Goal: Task Accomplishment & Management: Manage account settings

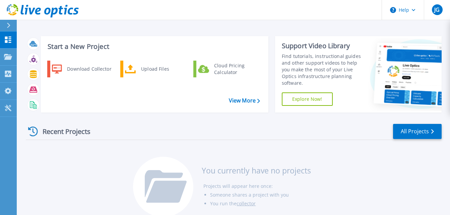
click at [337, 145] on div "Recent Projects All Projects You currently have no projects Projects will appea…" at bounding box center [234, 171] width 416 height 106
click at [11, 53] on link "Projects Projects" at bounding box center [8, 57] width 17 height 17
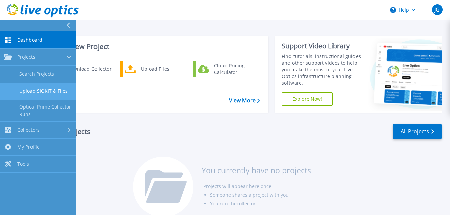
click at [44, 87] on link "Upload SIOKIT & Files" at bounding box center [38, 91] width 76 height 17
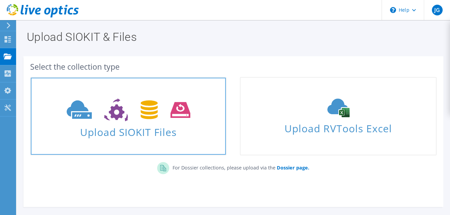
click at [176, 122] on span at bounding box center [128, 109] width 195 height 28
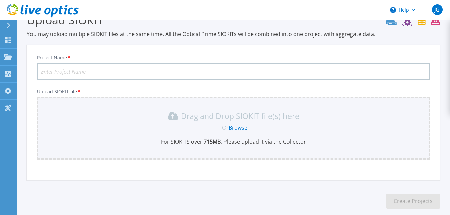
scroll to position [52, 0]
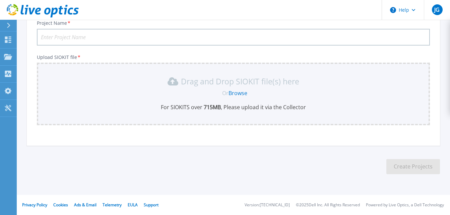
click at [187, 92] on div "Or Browse" at bounding box center [235, 93] width 383 height 7
click at [241, 94] on link "Browse" at bounding box center [238, 93] width 19 height 7
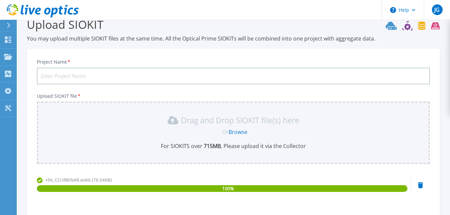
scroll to position [0, 0]
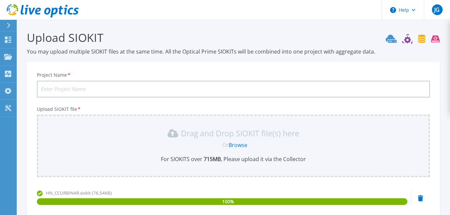
click at [117, 87] on input "Project Name *" at bounding box center [233, 89] width 393 height 17
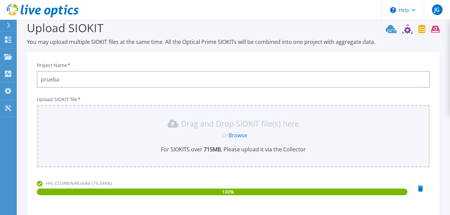
scroll to position [84, 0]
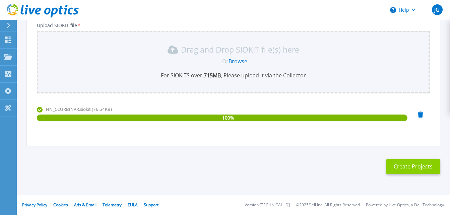
type input "prueba"
click at [403, 166] on button "Create Projects" at bounding box center [414, 166] width 54 height 15
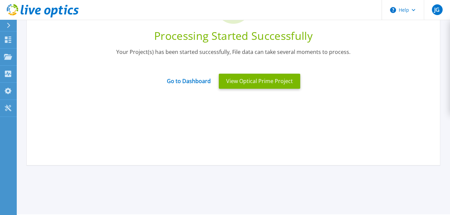
scroll to position [17, 0]
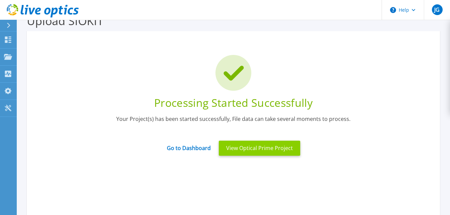
click at [257, 145] on button "View Optical Prime Project" at bounding box center [259, 148] width 81 height 15
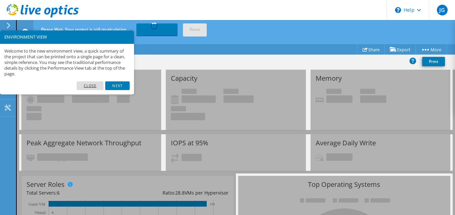
click at [94, 86] on link "Close" at bounding box center [90, 85] width 27 height 9
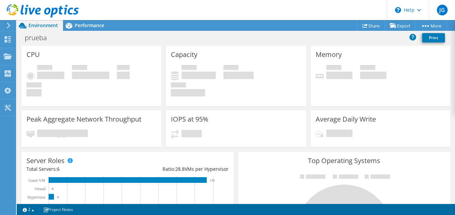
click at [120, 79] on h4 "240" at bounding box center [123, 75] width 13 height 7
click at [60, 77] on h4 "308 GHz" at bounding box center [50, 75] width 27 height 7
drag, startPoint x: 60, startPoint y: 77, endPoint x: 59, endPoint y: 73, distance: 4.0
click at [59, 73] on h4 "308 GHz" at bounding box center [50, 75] width 27 height 7
click at [86, 25] on span "Performance" at bounding box center [90, 25] width 30 height 6
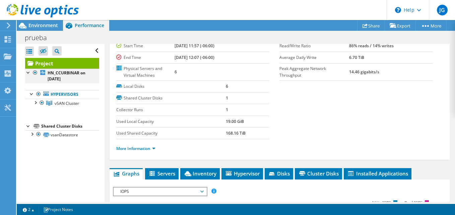
click at [29, 72] on div at bounding box center [28, 72] width 7 height 7
click at [33, 132] on div at bounding box center [31, 133] width 7 height 7
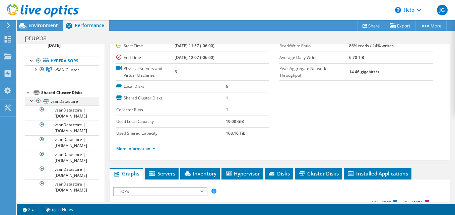
scroll to position [34, 0]
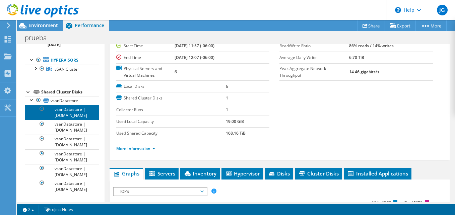
click at [70, 116] on link "vsanDatastore | srvesxvmw06.asa.gob.mx" at bounding box center [62, 112] width 74 height 15
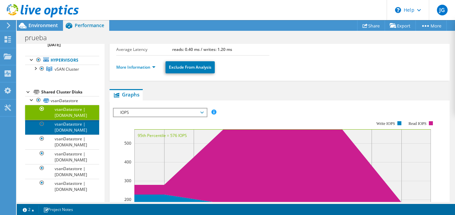
click at [70, 130] on link "vsanDatastore | srvesxvmw05.asa.gob.mx" at bounding box center [62, 127] width 74 height 15
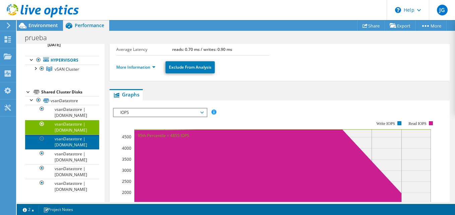
click at [71, 146] on link "vsanDatastore | srvesxvmw03.asa.gob.mx" at bounding box center [62, 142] width 74 height 15
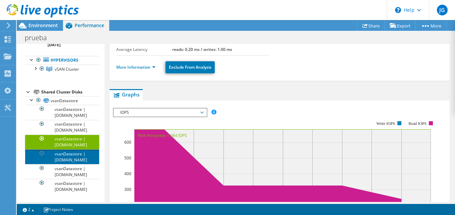
click at [78, 160] on link "vsanDatastore | srvesxvmw02.asa.gob.mx" at bounding box center [62, 157] width 74 height 15
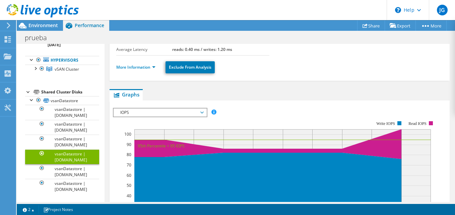
click at [202, 113] on span "IOPS" at bounding box center [160, 113] width 86 height 8
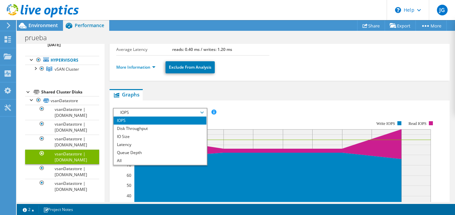
click at [246, 108] on div "IOPS Disk Throughput IO Size Latency Queue Depth CPU Percentage Memory Page Fau…" at bounding box center [280, 112] width 334 height 9
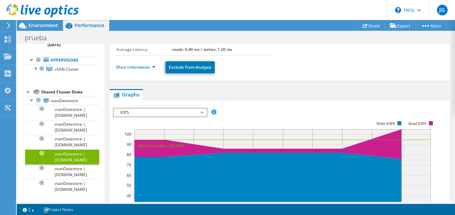
click at [27, 91] on div at bounding box center [28, 91] width 7 height 7
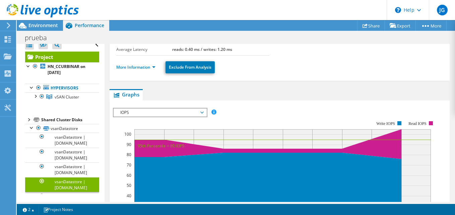
scroll to position [0, 0]
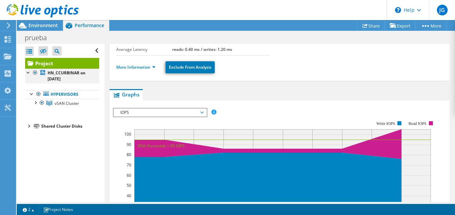
click at [29, 74] on div at bounding box center [28, 72] width 7 height 7
click at [39, 29] on div "Environment" at bounding box center [40, 25] width 46 height 11
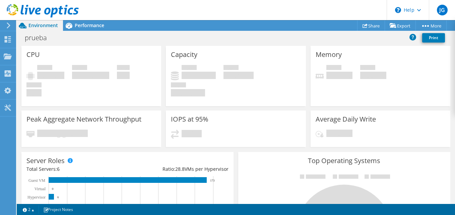
click at [91, 65] on div "Net CPU 741.60 GHz" at bounding box center [90, 72] width 37 height 14
click at [199, 141] on div "12631" at bounding box center [236, 137] width 130 height 14
click at [177, 125] on div "IOPS at 95% 12631" at bounding box center [236, 129] width 140 height 37
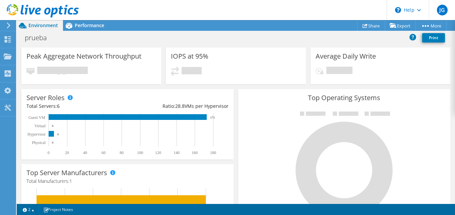
scroll to position [0, 0]
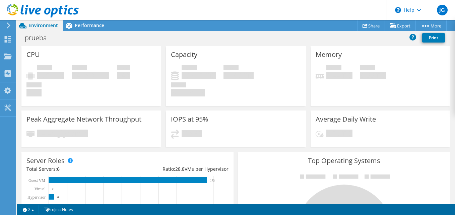
click at [45, 65] on span "Peak CPU" at bounding box center [44, 68] width 15 height 7
drag, startPoint x: 37, startPoint y: 46, endPoint x: 147, endPoint y: 54, distance: 109.9
click at [54, 46] on div "CPU Peak CPU 308 GHz Net CPU 741.60 GHz Cores 240 CPU Sockets 12" at bounding box center [91, 76] width 140 height 60
click at [55, 63] on div "CPU Peak CPU 308 GHz Net CPU 741.60 GHz Cores 240 CPU Sockets 12" at bounding box center [91, 76] width 140 height 60
click at [47, 64] on div "CPU Peak CPU 308 GHz Net CPU 741.60 GHz Cores 240 CPU Sockets 12" at bounding box center [91, 76] width 140 height 60
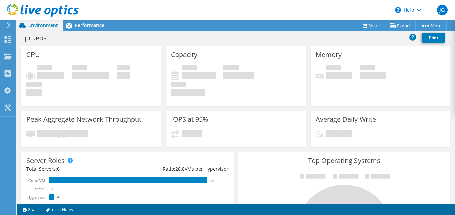
click at [77, 41] on div "prueba Print" at bounding box center [236, 38] width 439 height 12
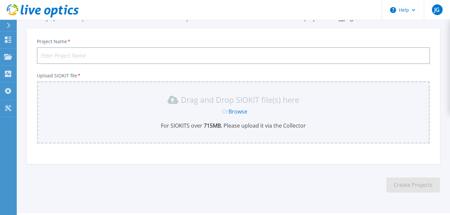
scroll to position [18, 0]
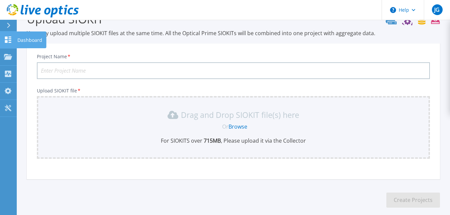
click at [5, 36] on div at bounding box center [8, 39] width 8 height 7
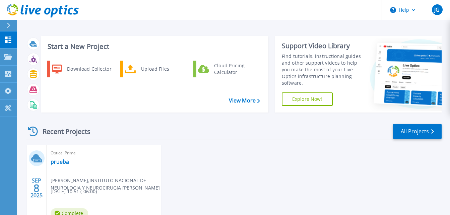
click at [95, 183] on span "[PERSON_NAME] , INSTITUTO NACIONAL DE NEUROLOGIA Y NEUROCIRUGIA [PERSON_NAME]" at bounding box center [106, 184] width 110 height 15
click at [50, 157] on div "Optical Prime prueba [PERSON_NAME] , INSTITUTO NACIONAL DE NEUROLOGIA Y NEUROCI…" at bounding box center [104, 188] width 114 height 87
click at [60, 161] on link "prueba" at bounding box center [60, 162] width 18 height 7
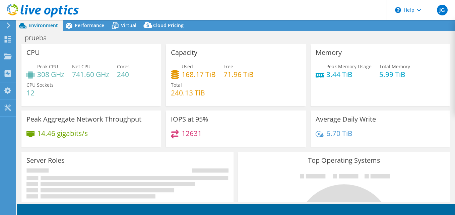
select select "USD"
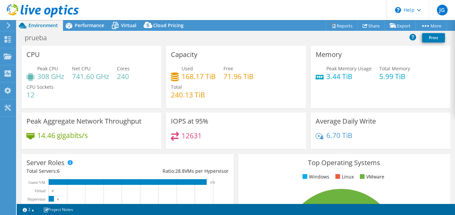
drag, startPoint x: 104, startPoint y: 81, endPoint x: 77, endPoint y: 77, distance: 27.5
click at [104, 81] on div "Peak CPU 308 GHz Net CPU 741.60 GHz Cores 240 CPU Sockets 12" at bounding box center [91, 85] width 130 height 40
click at [49, 75] on h4 "308 GHz" at bounding box center [50, 76] width 27 height 7
click at [49, 64] on div "CPU Peak CPU 308 GHz Net CPU 741.60 GHz Cores 240 CPU Sockets 12" at bounding box center [91, 77] width 140 height 62
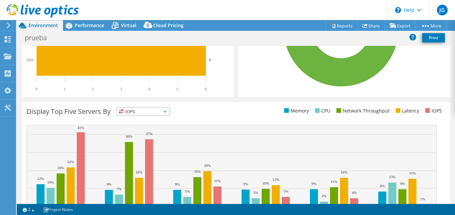
scroll to position [216, 0]
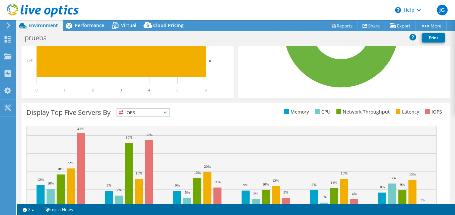
click at [315, 111] on span at bounding box center [317, 111] width 5 height 5
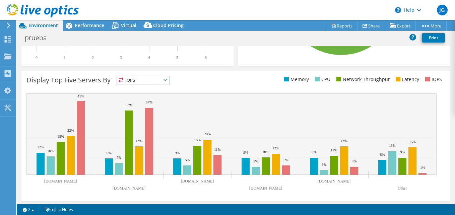
scroll to position [251, 0]
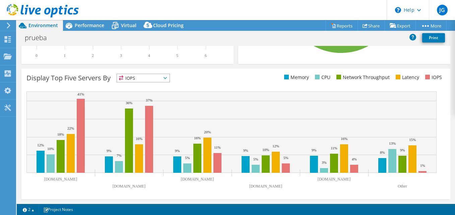
click at [166, 78] on icon at bounding box center [165, 78] width 3 height 2
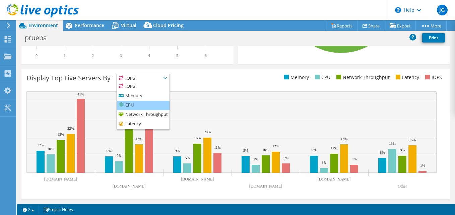
click at [141, 105] on li "CPU" at bounding box center [143, 105] width 53 height 9
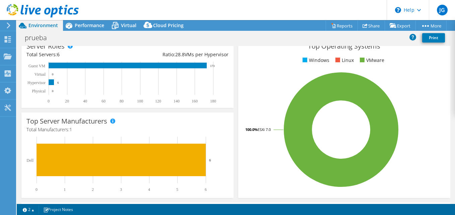
scroll to position [0, 0]
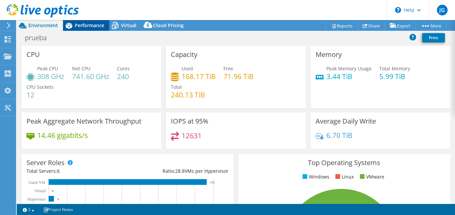
click at [96, 28] on span "Performance" at bounding box center [90, 25] width 30 height 6
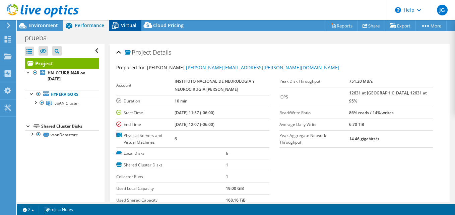
click at [128, 25] on span "Virtual" at bounding box center [128, 25] width 15 height 6
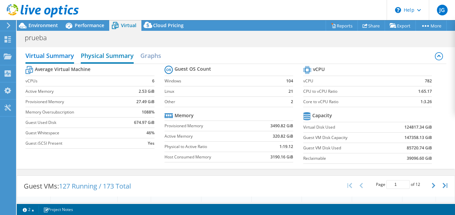
click at [115, 57] on h2 "Physical Summary" at bounding box center [107, 56] width 53 height 15
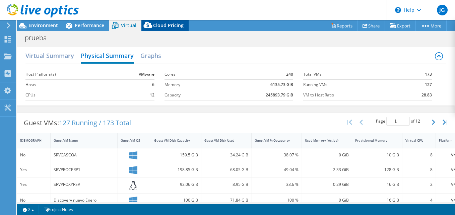
click at [157, 24] on span "Cloud Pricing" at bounding box center [168, 25] width 31 height 6
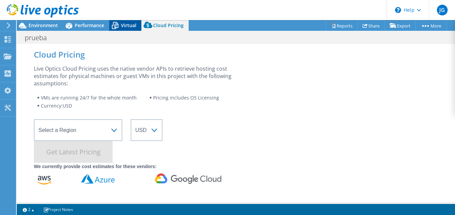
click at [116, 23] on icon at bounding box center [115, 26] width 12 height 12
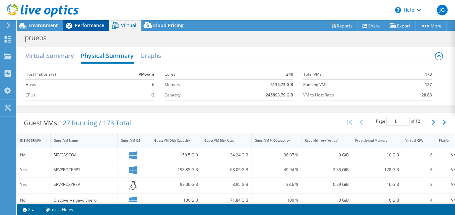
click at [85, 23] on span "Performance" at bounding box center [90, 25] width 30 height 6
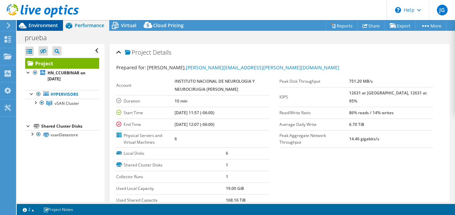
click at [43, 25] on span "Environment" at bounding box center [43, 25] width 30 height 6
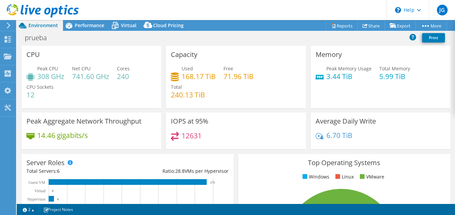
click at [57, 71] on span "Peak CPU" at bounding box center [47, 68] width 21 height 6
click at [51, 90] on span "CPU Sockets" at bounding box center [39, 87] width 27 height 6
click at [9, 42] on use at bounding box center [8, 39] width 6 height 6
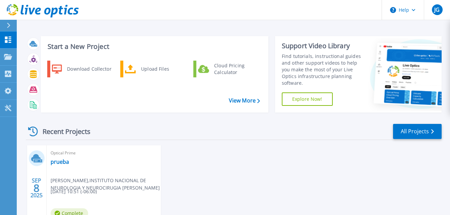
click at [95, 184] on span "[PERSON_NAME] , INSTITUTO NACIONAL DE NEUROLOGIA Y NEUROCIRUGIA [PERSON_NAME]" at bounding box center [106, 184] width 110 height 15
click at [147, 187] on span "jose garduno , INSTITUTO NACIONAL DE NEUROLOGIA Y NEUROCIRUGIA MANUEL VELASCO S…" at bounding box center [106, 184] width 110 height 15
click at [432, 8] on div "JG" at bounding box center [437, 9] width 11 height 11
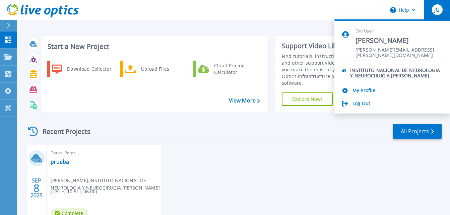
drag, startPoint x: 386, startPoint y: 74, endPoint x: 382, endPoint y: 73, distance: 3.7
click at [385, 74] on p "INSTITUTO NACIONAL DE NEUROLOGIA Y NEUROCIRUGIA [PERSON_NAME]" at bounding box center [396, 71] width 92 height 6
click at [371, 72] on p "INSTITUTO NACIONAL DE NEUROLOGIA Y NEUROCIRUGIA [PERSON_NAME]" at bounding box center [396, 71] width 92 height 6
click at [343, 72] on icon at bounding box center [344, 71] width 4 height 6
click at [367, 74] on p "INSTITUTO NACIONAL DE NEUROLOGIA Y NEUROCIRUGIA [PERSON_NAME]" at bounding box center [396, 71] width 92 height 6
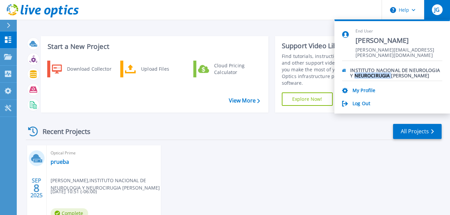
click at [367, 74] on p "INSTITUTO NACIONAL DE NEUROLOGIA Y NEUROCIRUGIA [PERSON_NAME]" at bounding box center [396, 71] width 92 height 6
click at [368, 74] on p "INSTITUTO NACIONAL DE NEUROLOGIA Y NEUROCIRUGIA [PERSON_NAME]" at bounding box center [396, 71] width 92 height 6
drag, startPoint x: 368, startPoint y: 74, endPoint x: 366, endPoint y: 91, distance: 16.2
click at [366, 91] on link "My Profile" at bounding box center [364, 91] width 23 height 6
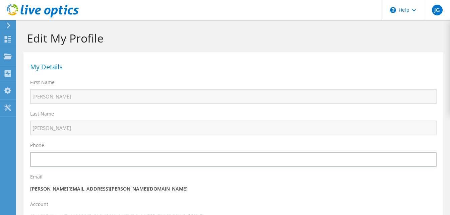
select select "151"
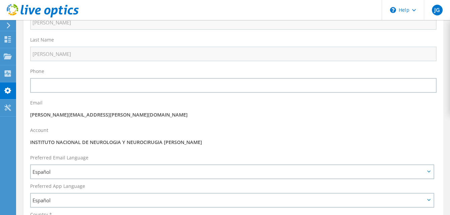
scroll to position [82, 0]
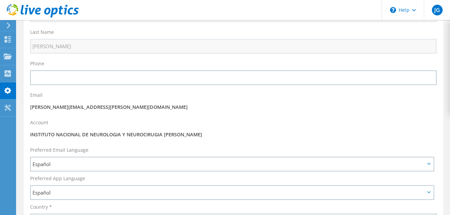
click at [225, 135] on p "INSTITUTO NACIONAL DE NEUROLOGIA Y NEUROCIRUGIA [PERSON_NAME]" at bounding box center [233, 134] width 407 height 7
click at [228, 134] on div "Account INSTITUTO NACIONAL DE NEUROLOGIA Y NEUROCIRUGIA [PERSON_NAME]" at bounding box center [233, 129] width 420 height 27
click at [225, 133] on p "INSTITUTO NACIONAL DE NEUROLOGIA Y NEUROCIRUGIA [PERSON_NAME]" at bounding box center [233, 134] width 407 height 7
click at [56, 132] on p "INSTITUTO NACIONAL DE NEUROLOGIA Y NEUROCIRUGIA [PERSON_NAME]" at bounding box center [233, 134] width 407 height 7
drag, startPoint x: 30, startPoint y: 135, endPoint x: 223, endPoint y: 140, distance: 192.8
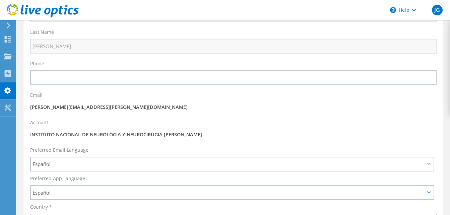
click at [223, 140] on div "Account INSTITUTO NACIONAL DE NEUROLOGIA Y NEUROCIRUGIA [PERSON_NAME]" at bounding box center [233, 129] width 420 height 27
drag, startPoint x: 223, startPoint y: 140, endPoint x: 184, endPoint y: 120, distance: 43.3
click at [184, 120] on div "Account INSTITUTO NACIONAL DE NEUROLOGIA Y NEUROCIRUGIA [PERSON_NAME]" at bounding box center [233, 129] width 420 height 27
click at [93, 134] on p "INSTITUTO NACIONAL DE NEUROLOGIA Y NEUROCIRUGIA [PERSON_NAME]" at bounding box center [233, 134] width 407 height 7
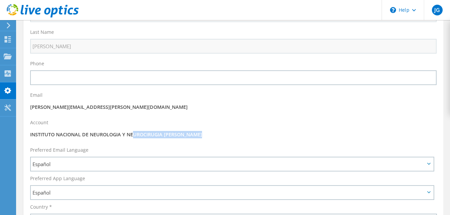
click at [93, 134] on p "INSTITUTO NACIONAL DE NEUROLOGIA Y NEUROCIRUGIA [PERSON_NAME]" at bounding box center [233, 134] width 407 height 7
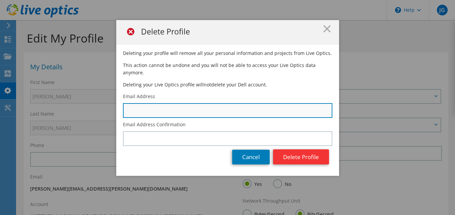
click at [158, 105] on input "text" at bounding box center [228, 110] width 210 height 15
type input "[PERSON_NAME][EMAIL_ADDRESS][PERSON_NAME][DOMAIN_NAME]"
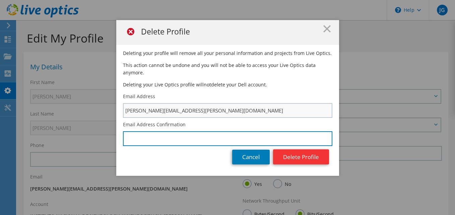
type input "[PERSON_NAME][EMAIL_ADDRESS][PERSON_NAME][DOMAIN_NAME]"
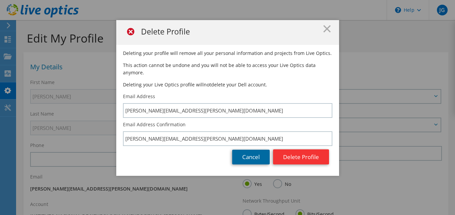
click at [253, 151] on link "Cancel" at bounding box center [251, 157] width 38 height 15
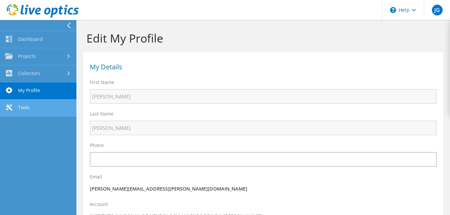
click at [41, 104] on link "Tools" at bounding box center [38, 108] width 76 height 17
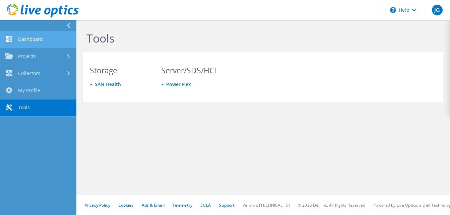
click at [11, 43] on div at bounding box center [9, 39] width 8 height 7
